Goal: Task Accomplishment & Management: Use online tool/utility

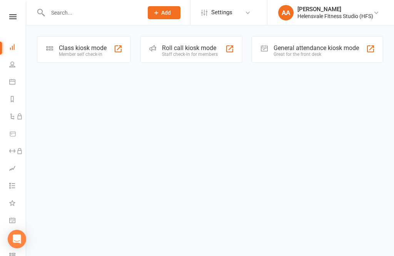
click at [83, 50] on div "Class kiosk mode" at bounding box center [83, 47] width 48 height 7
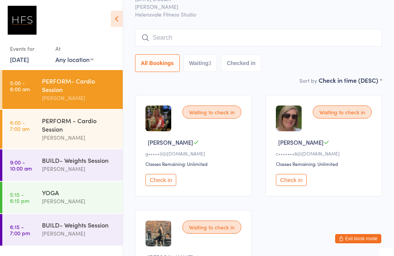
scroll to position [34, 0]
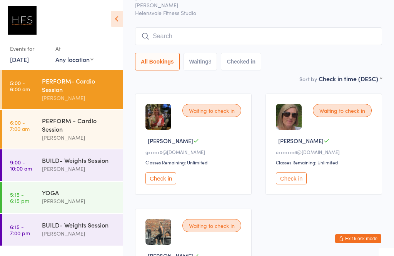
click at [163, 180] on button "Check in" at bounding box center [160, 178] width 31 height 12
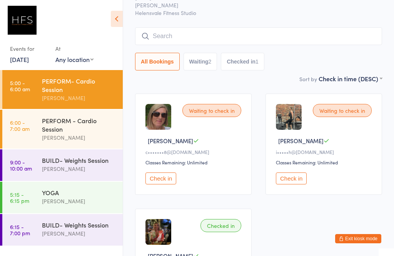
click at [229, 37] on input "search" at bounding box center [258, 36] width 247 height 18
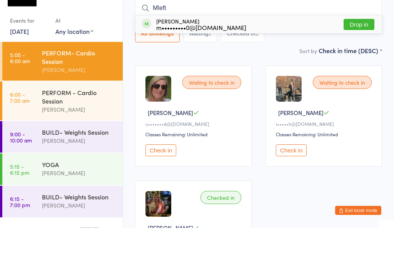
type input "Mleft"
click at [368, 47] on button "Drop in" at bounding box center [358, 52] width 31 height 11
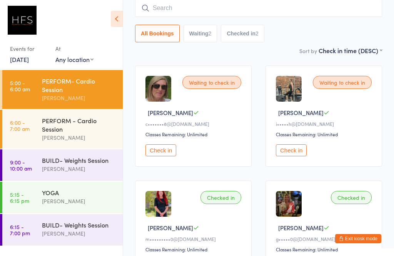
scroll to position [128, 0]
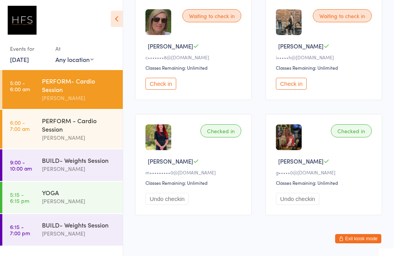
click at [230, 135] on div "Checked in" at bounding box center [220, 130] width 41 height 13
click at [168, 199] on button "Undo checkin" at bounding box center [166, 199] width 43 height 12
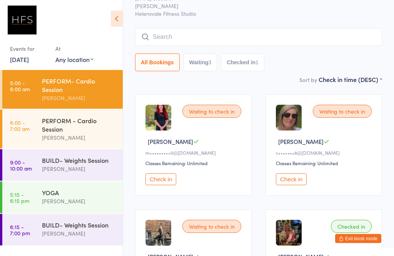
scroll to position [35, 0]
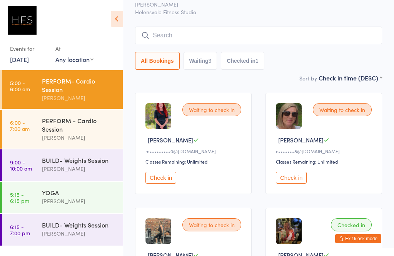
click at [304, 181] on button "Check in" at bounding box center [291, 178] width 31 height 12
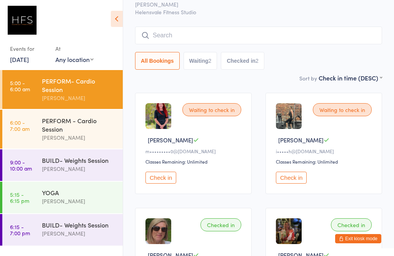
click at [170, 183] on button "Check in" at bounding box center [160, 178] width 31 height 12
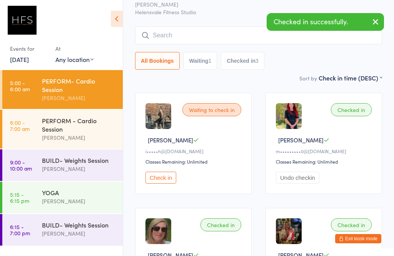
click at [165, 180] on button "Check in" at bounding box center [160, 178] width 31 height 12
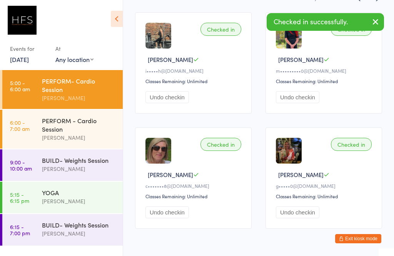
scroll to position [128, 0]
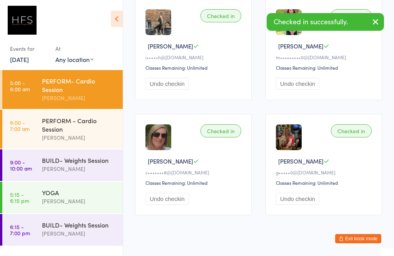
click at [60, 131] on div "PERFORM - Cardio Session" at bounding box center [79, 124] width 74 height 17
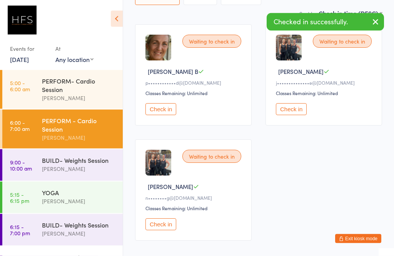
scroll to position [103, 0]
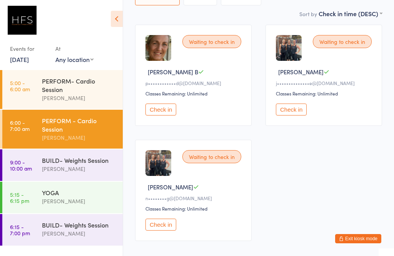
click at [83, 90] on div "PERFORM- Cardio Session" at bounding box center [79, 85] width 74 height 17
